Goal: Navigation & Orientation: Go to known website

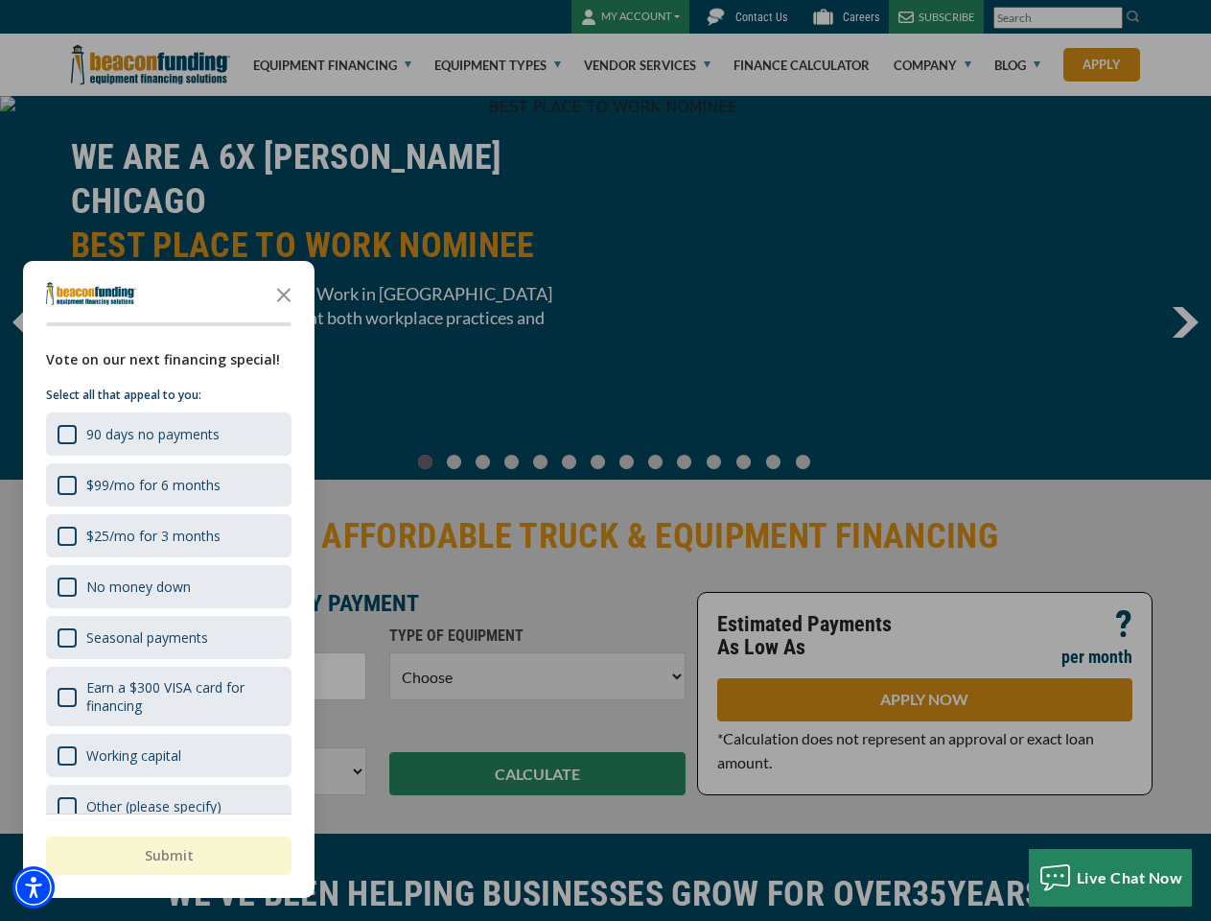
click at [605, 460] on div at bounding box center [605, 460] width 1211 height 921
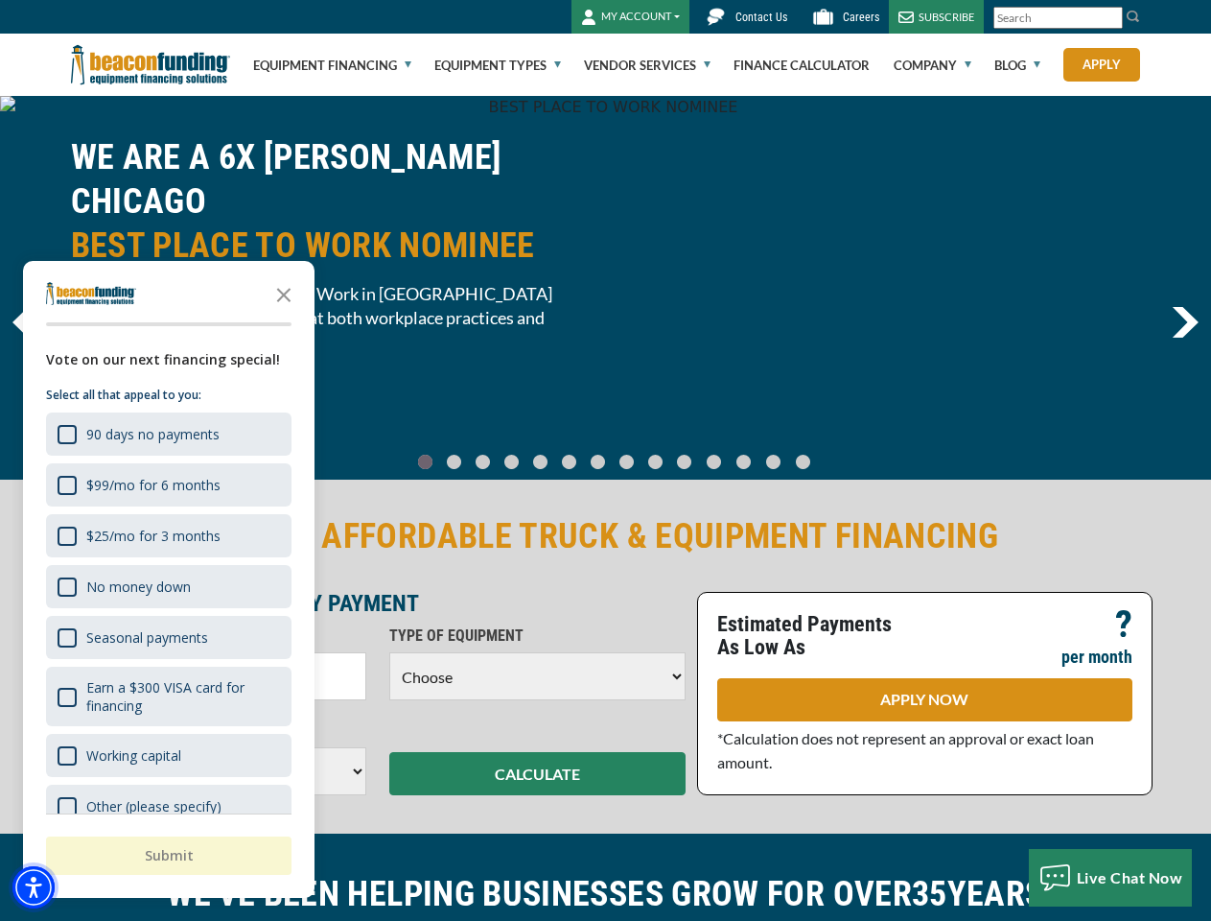
click at [34, 887] on img "Accessibility Menu" at bounding box center [33, 887] width 42 height 42
click at [605, 460] on body "Skip to main content Enable accessibility for low vision Open the accessibility…" at bounding box center [605, 460] width 1211 height 921
click at [284, 293] on body "Skip to main content Enable accessibility for low vision Open the accessibility…" at bounding box center [605, 460] width 1211 height 921
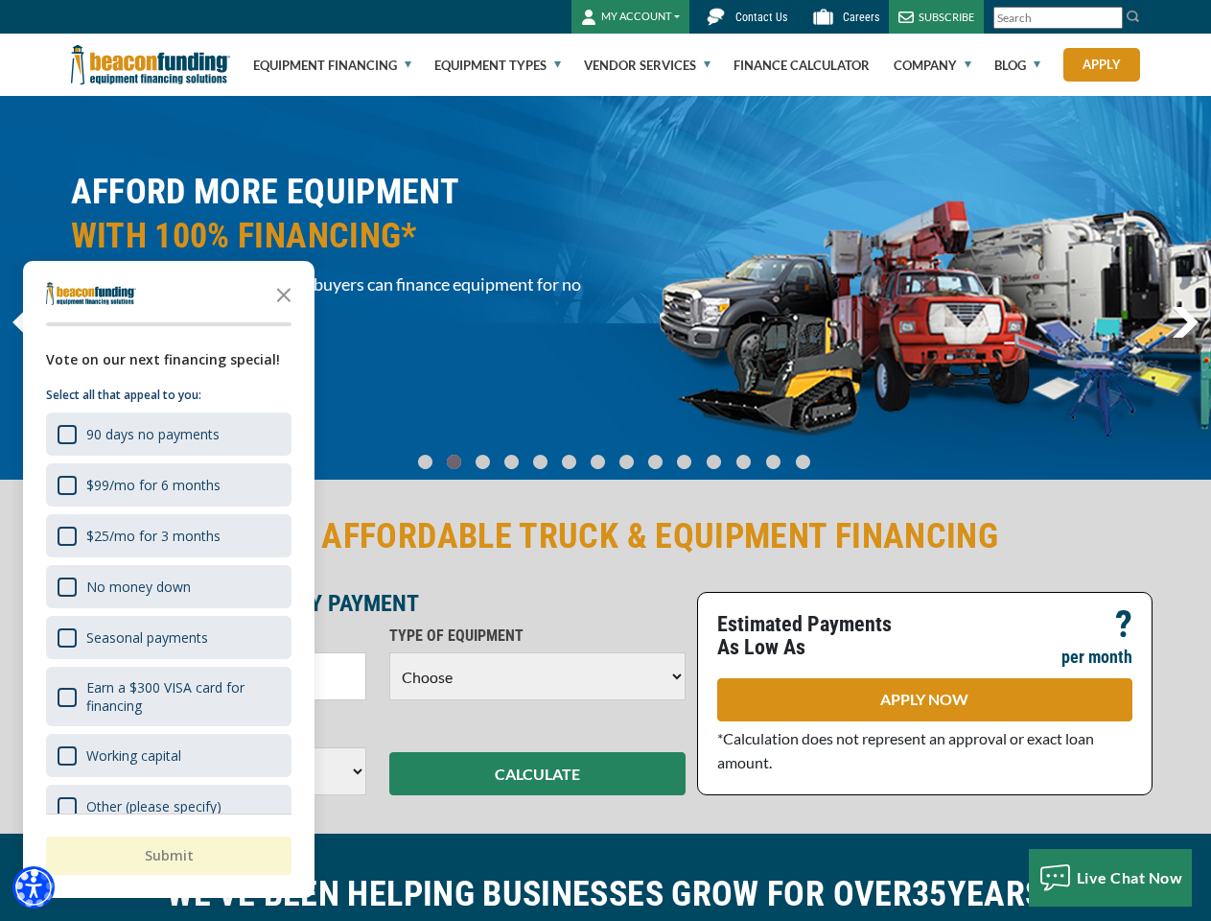
click at [167, 433] on body "Skip to main content Enable accessibility for low vision Open the accessibility…" at bounding box center [605, 460] width 1211 height 921
click at [167, 484] on body "Skip to main content Enable accessibility for low vision Open the accessibility…" at bounding box center [605, 460] width 1211 height 921
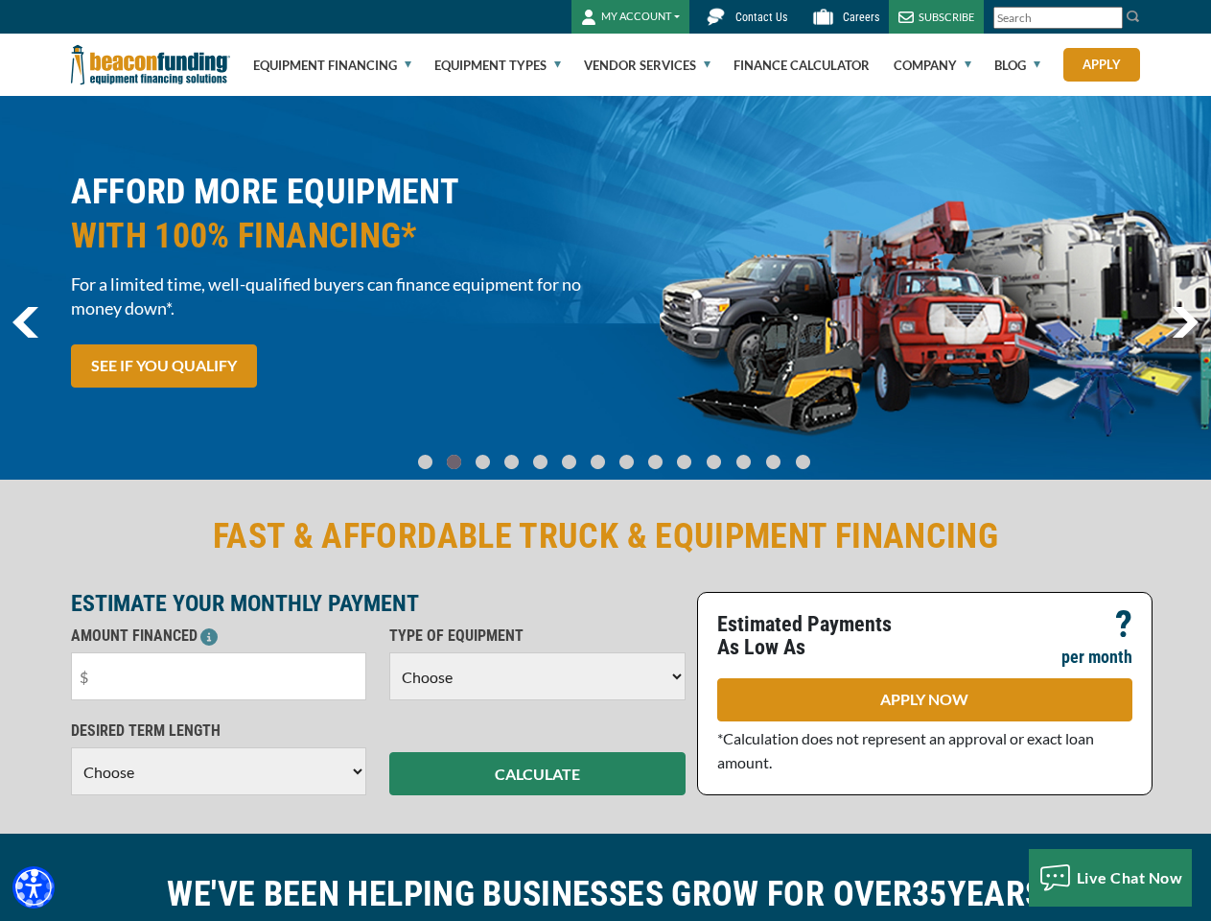
click at [167, 535] on body "Skip to main content Enable accessibility for low vision Open the accessibility…" at bounding box center [605, 460] width 1211 height 921
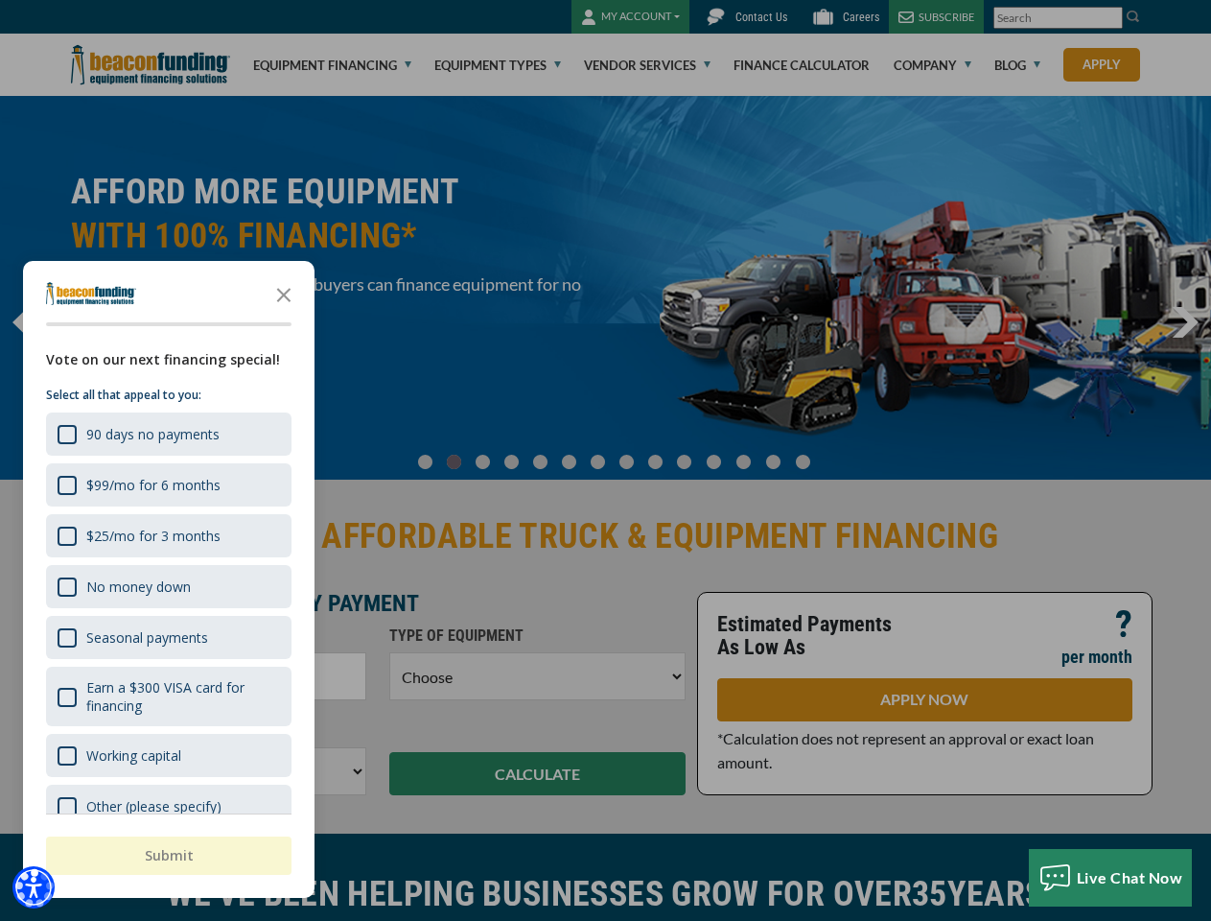
click at [167, 586] on body "Skip to main content Enable accessibility for low vision Open the accessibility…" at bounding box center [605, 460] width 1211 height 921
click at [167, 637] on body "Skip to main content Enable accessibility for low vision Open the accessibility…" at bounding box center [605, 460] width 1211 height 921
click at [167, 696] on body "Skip to main content Enable accessibility for low vision Open the accessibility…" at bounding box center [605, 460] width 1211 height 921
